Goal: Task Accomplishment & Management: Manage account settings

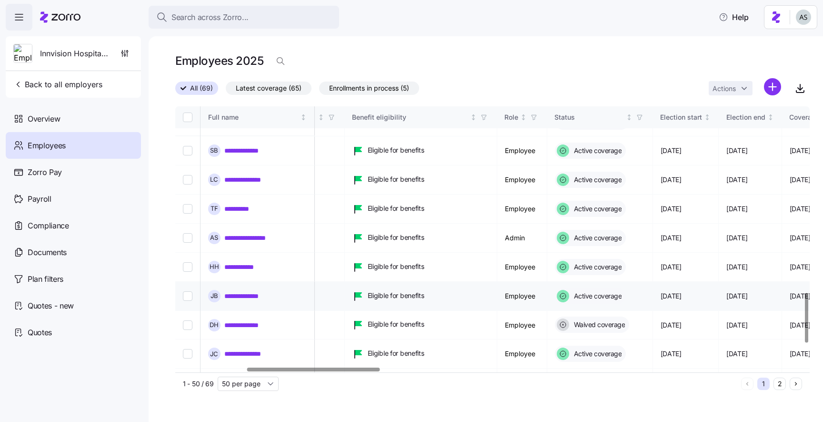
scroll to position [1003, 337]
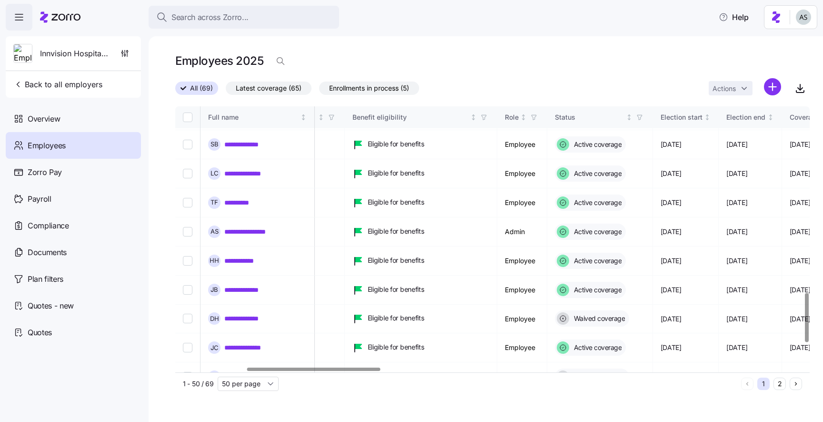
click at [68, 54] on span "Innvision Hospitality, Inc" at bounding box center [74, 54] width 69 height 12
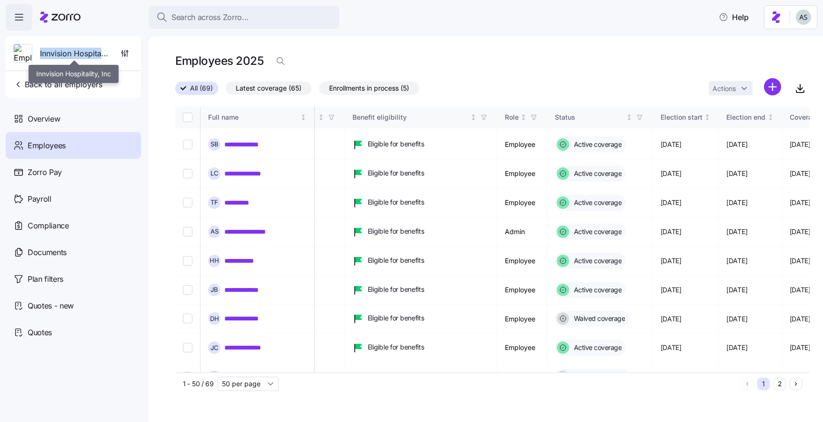
click at [68, 54] on span "Innvision Hospitality, Inc" at bounding box center [74, 54] width 69 height 12
click at [127, 54] on icon "button" at bounding box center [127, 54] width 0 height 4
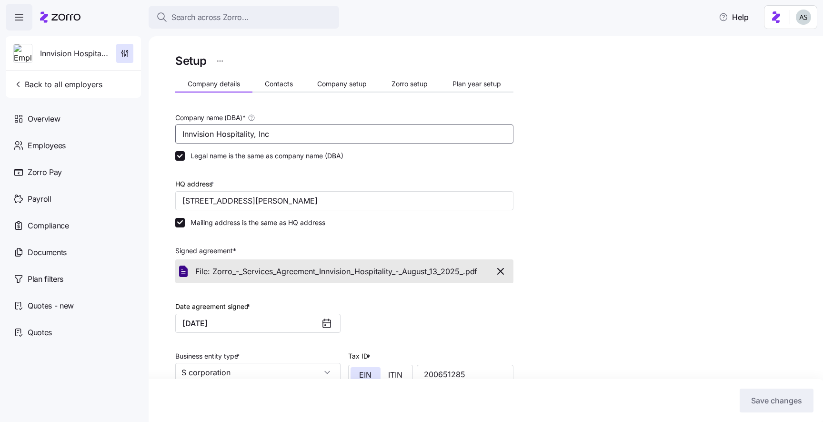
click at [244, 134] on input "Innvision Hospitality, Inc" at bounding box center [344, 133] width 338 height 19
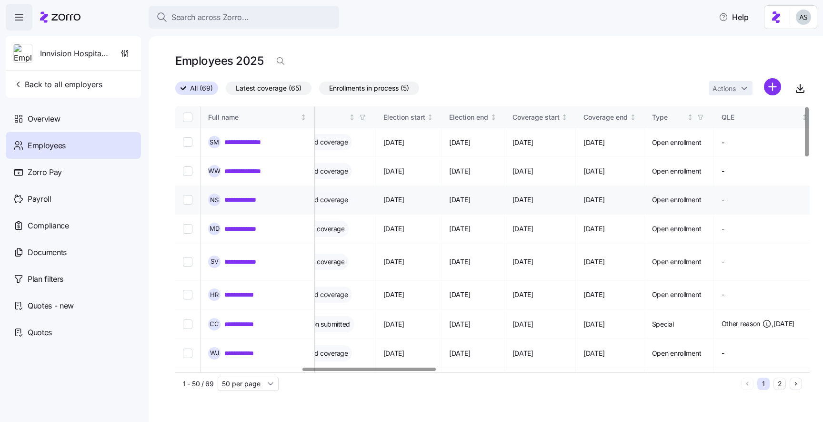
scroll to position [0, 615]
